Goal: Transaction & Acquisition: Book appointment/travel/reservation

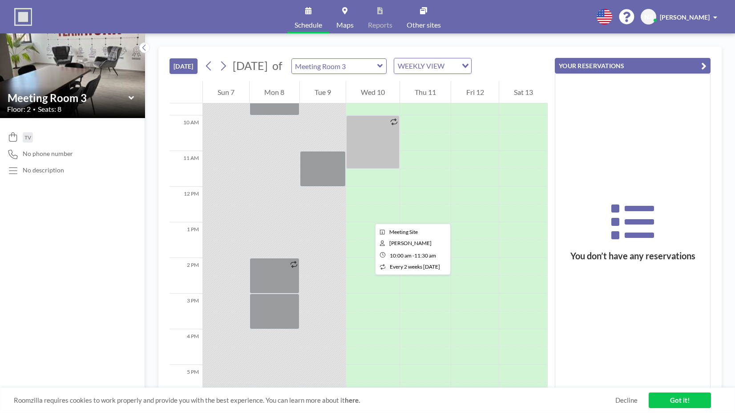
scroll to position [356, 0]
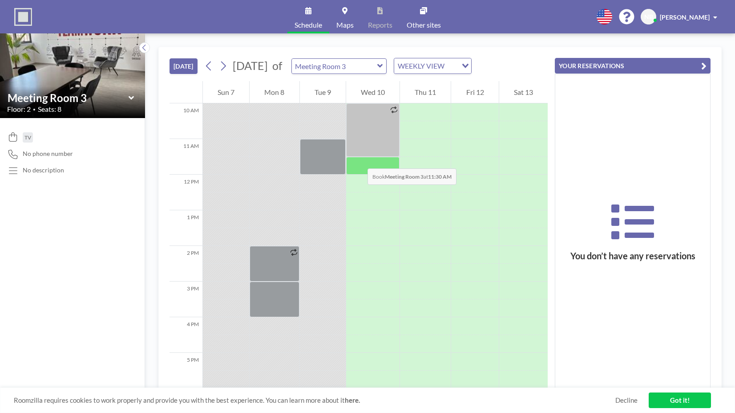
click at [359, 159] on div at bounding box center [372, 166] width 53 height 18
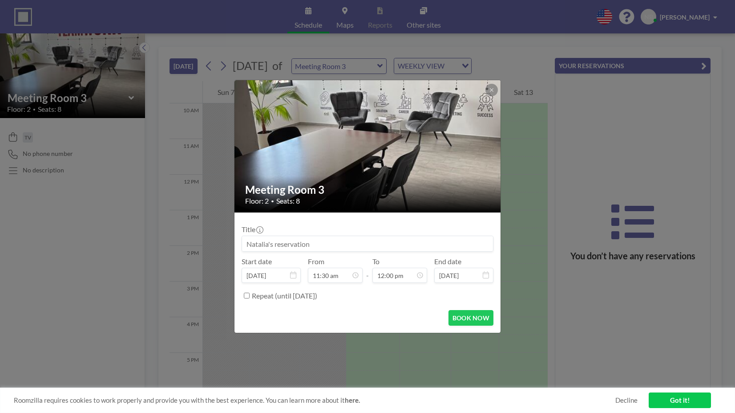
click at [359, 159] on div at bounding box center [368, 146] width 267 height 132
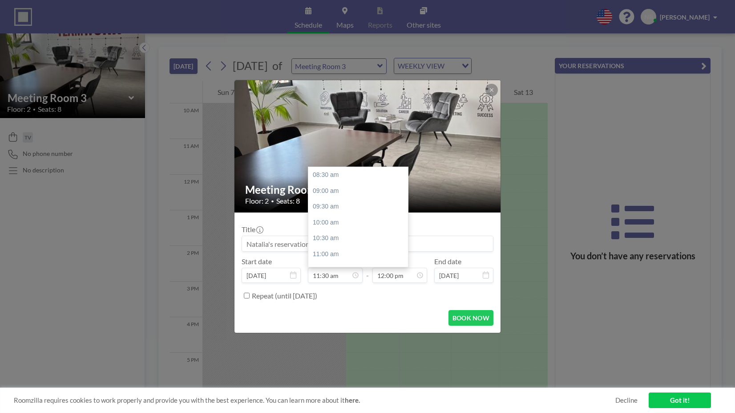
scroll to position [95, 0]
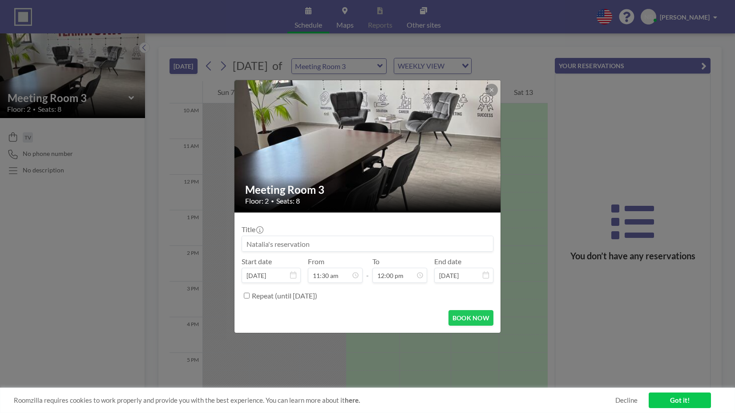
click at [381, 247] on input at bounding box center [367, 243] width 251 height 15
type input "La cafea cu CEO & [PERSON_NAME]"
click at [479, 316] on button "BOOK NOW" at bounding box center [471, 318] width 45 height 16
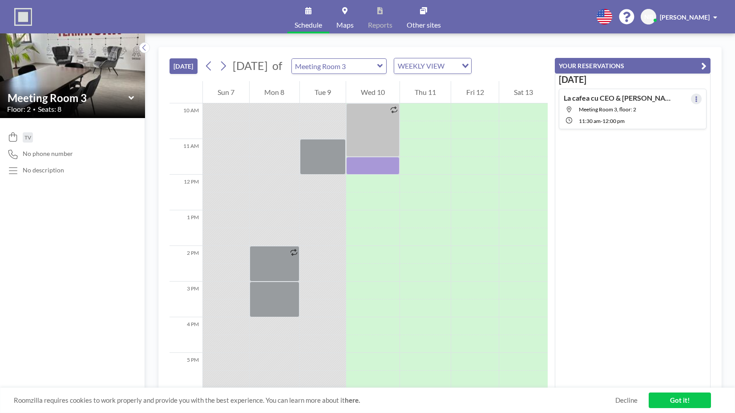
click at [691, 102] on button at bounding box center [696, 98] width 11 height 11
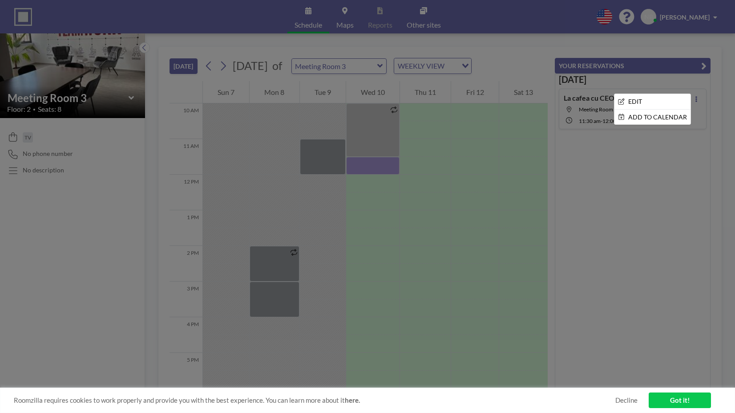
click at [426, 213] on div at bounding box center [367, 206] width 735 height 413
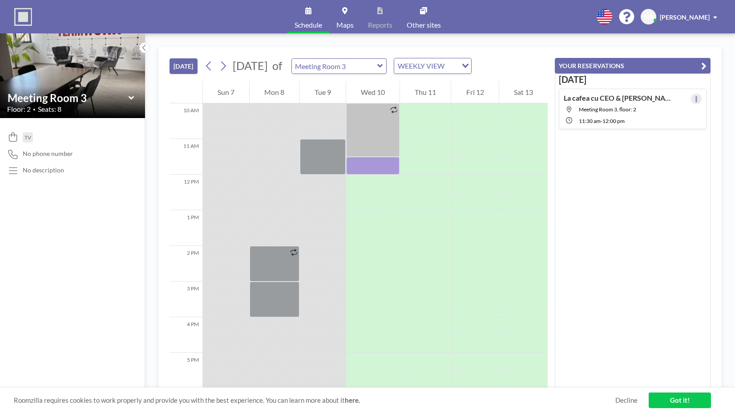
click at [695, 100] on icon at bounding box center [697, 99] width 4 height 6
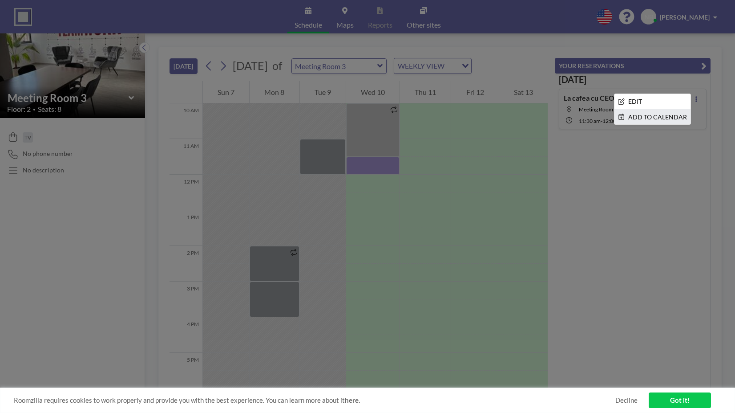
click at [645, 118] on li "ADD TO CALENDAR" at bounding box center [653, 117] width 76 height 15
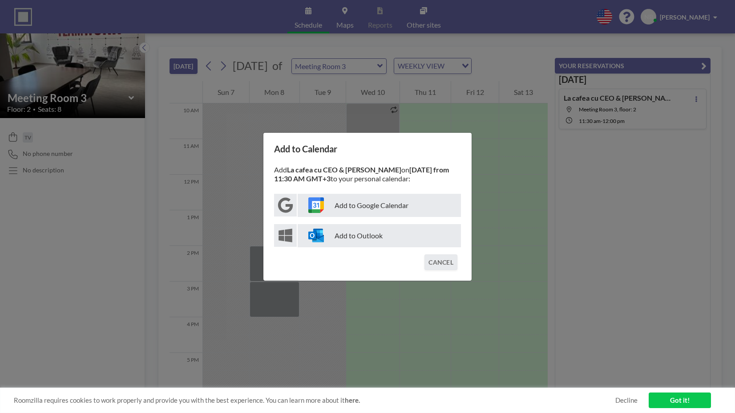
click at [494, 220] on div "Add to Calendar Add La cafea cu CEO & [PERSON_NAME] on [DATE] from 11:30 AM GMT…" at bounding box center [367, 206] width 735 height 413
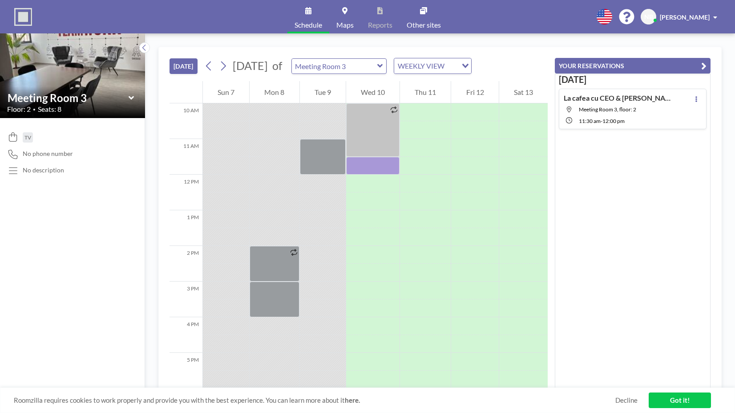
click at [662, 96] on h4 "La cafea cu CEO & [PERSON_NAME]" at bounding box center [619, 97] width 111 height 9
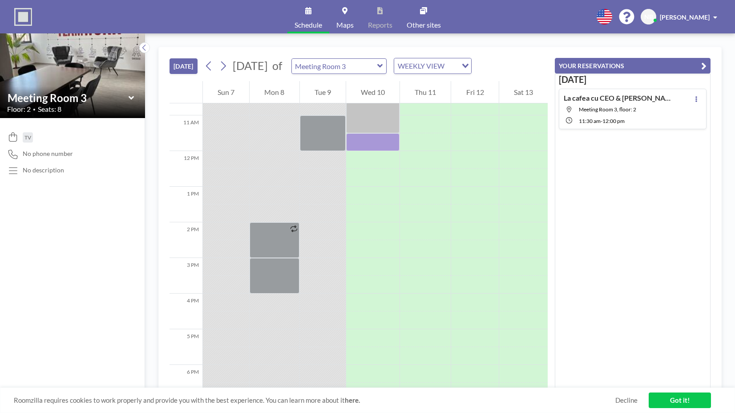
scroll to position [392, 0]
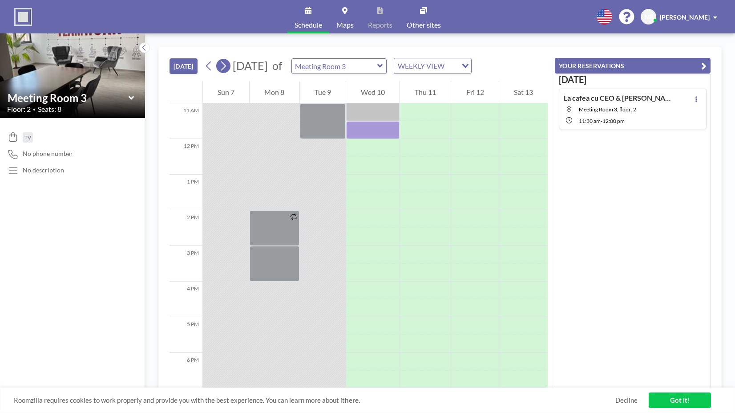
click at [223, 68] on icon at bounding box center [223, 65] width 8 height 13
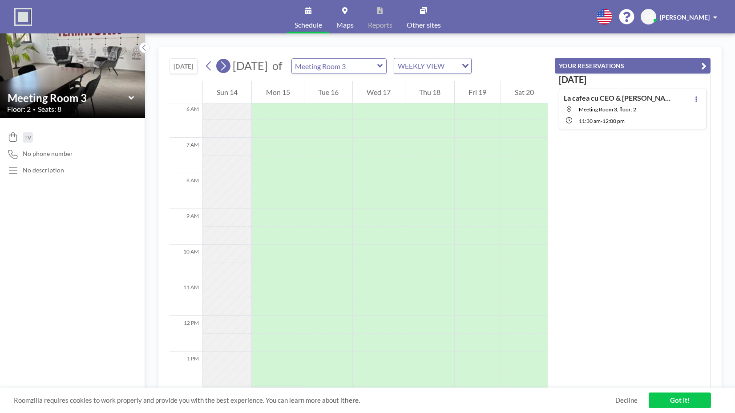
scroll to position [267, 0]
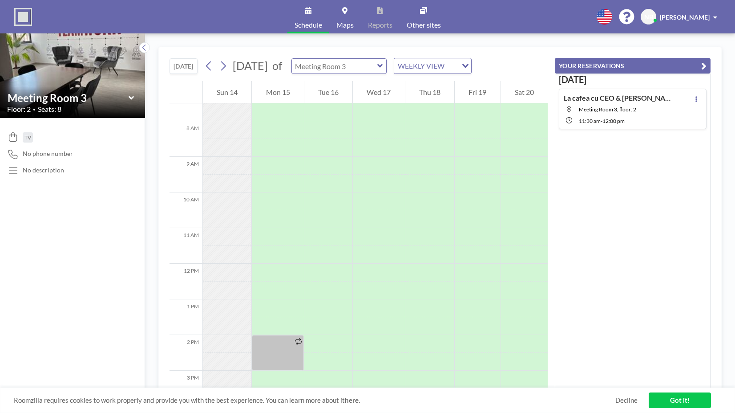
click at [377, 70] on input "text" at bounding box center [334, 66] width 85 height 15
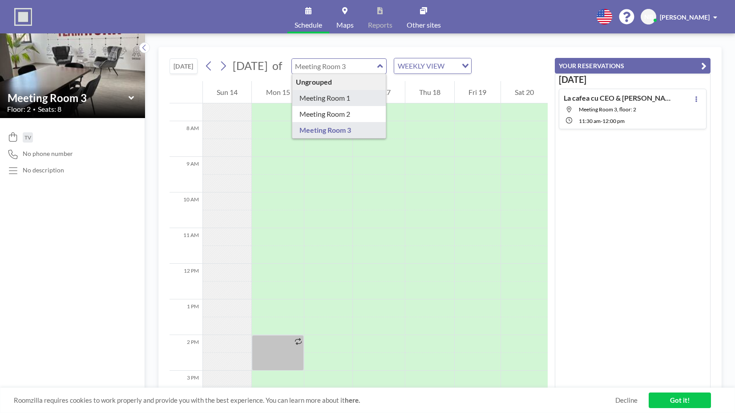
type input "Meeting Room 1"
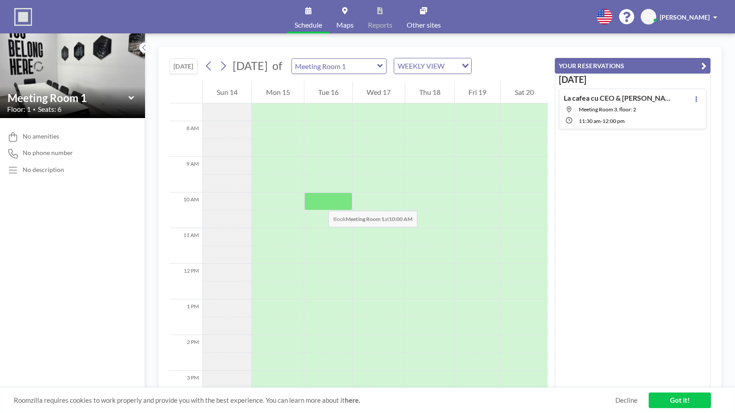
click at [320, 202] on div at bounding box center [328, 201] width 48 height 18
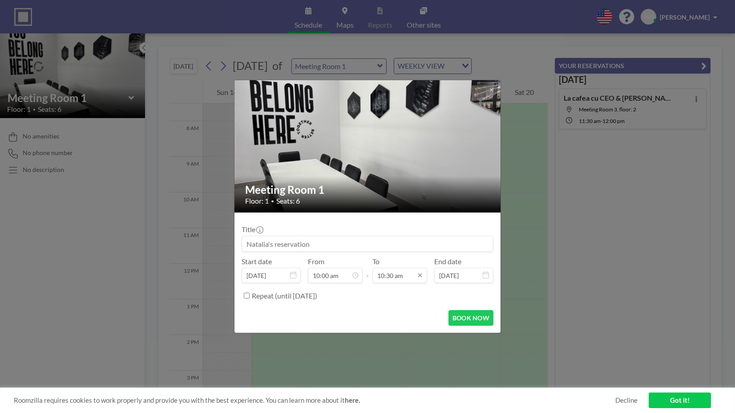
scroll to position [333, 0]
click at [626, 237] on div "Meeting Room 1 Floor: 1 • Seats: 6 Title Start date [DATE] From 10:00 am - To 1…" at bounding box center [367, 206] width 735 height 413
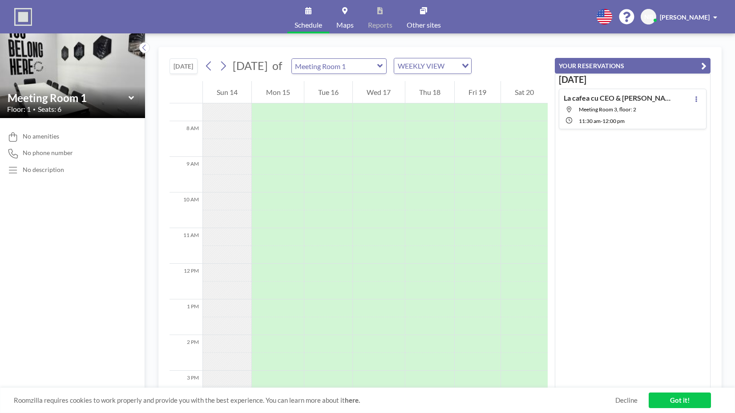
click at [383, 65] on icon at bounding box center [380, 65] width 6 height 9
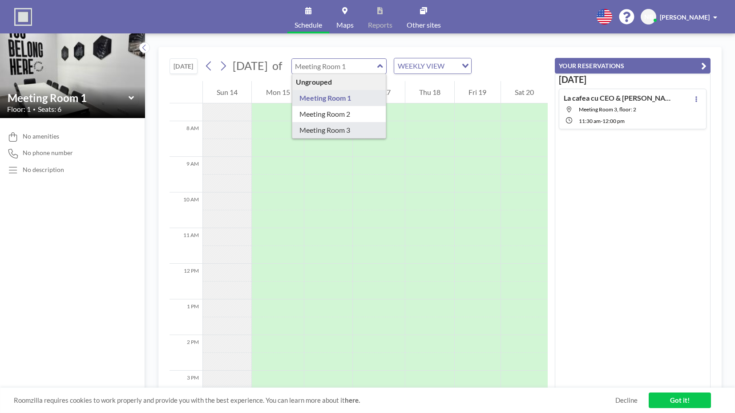
type input "Meeting Room 3"
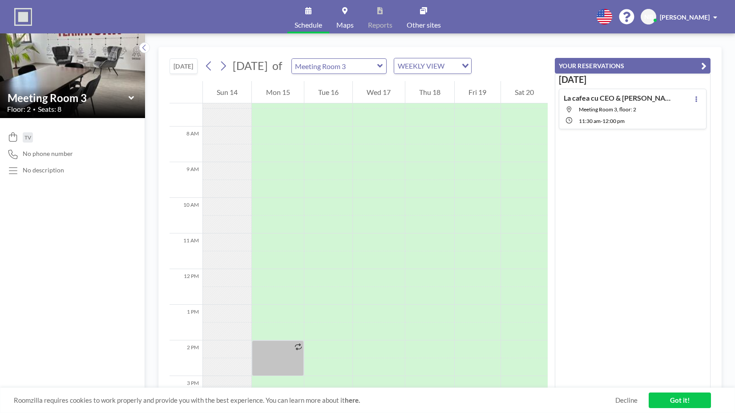
scroll to position [267, 0]
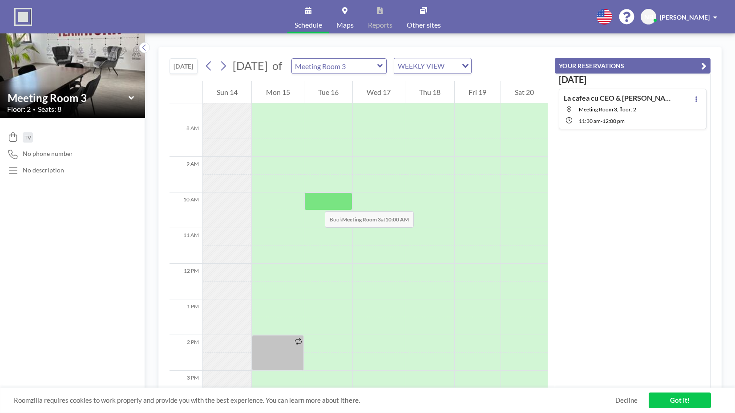
click at [316, 202] on div at bounding box center [328, 201] width 48 height 18
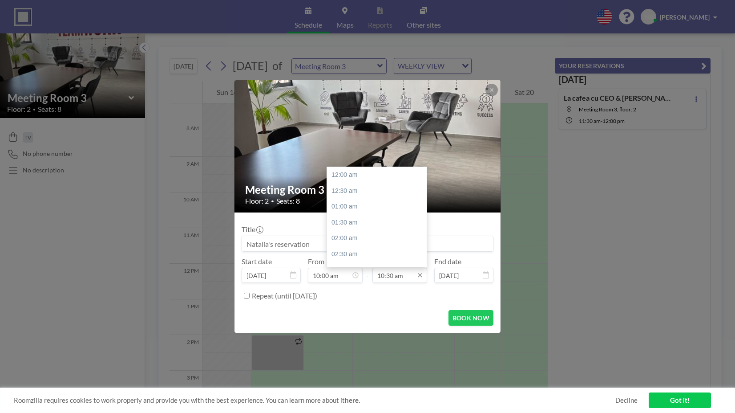
scroll to position [333, 0]
click at [349, 204] on div "11:30 am" at bounding box center [379, 207] width 104 height 16
type input "11:30 am"
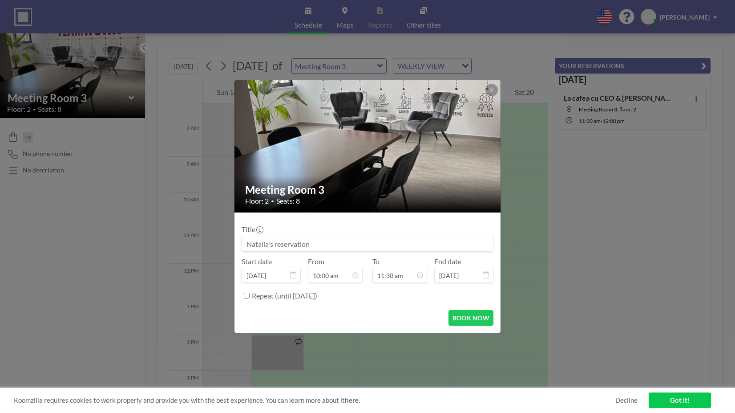
click at [377, 247] on input at bounding box center [367, 243] width 251 height 15
type input "Plen x [PERSON_NAME]"
click at [471, 315] on button "BOOK NOW" at bounding box center [471, 318] width 45 height 16
